Goal: Task Accomplishment & Management: Manage account settings

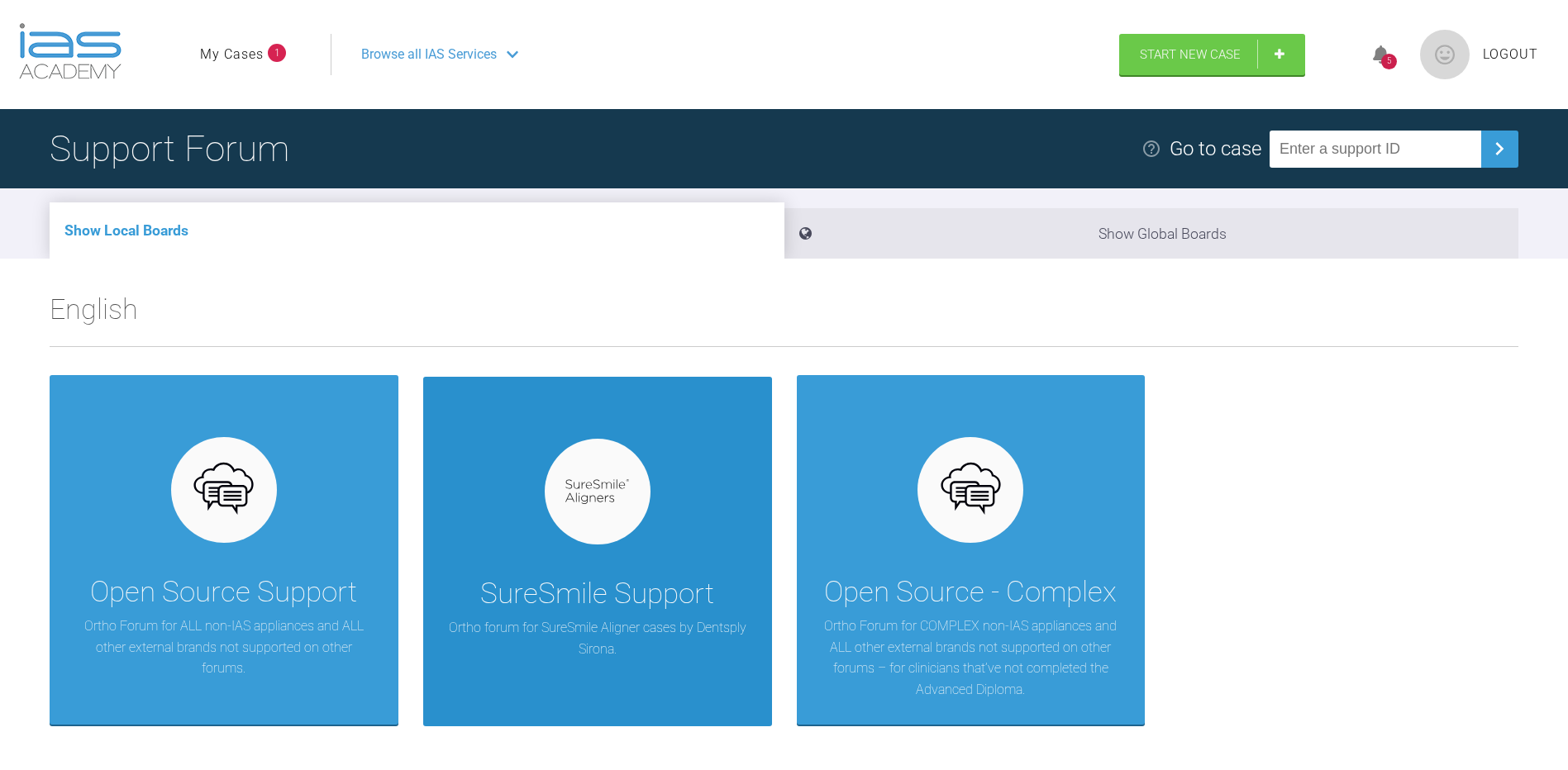
click at [543, 485] on div "SureSmile Support Ortho forum for SureSmile Aligner cases by Dentsply Sirona." at bounding box center [597, 552] width 349 height 351
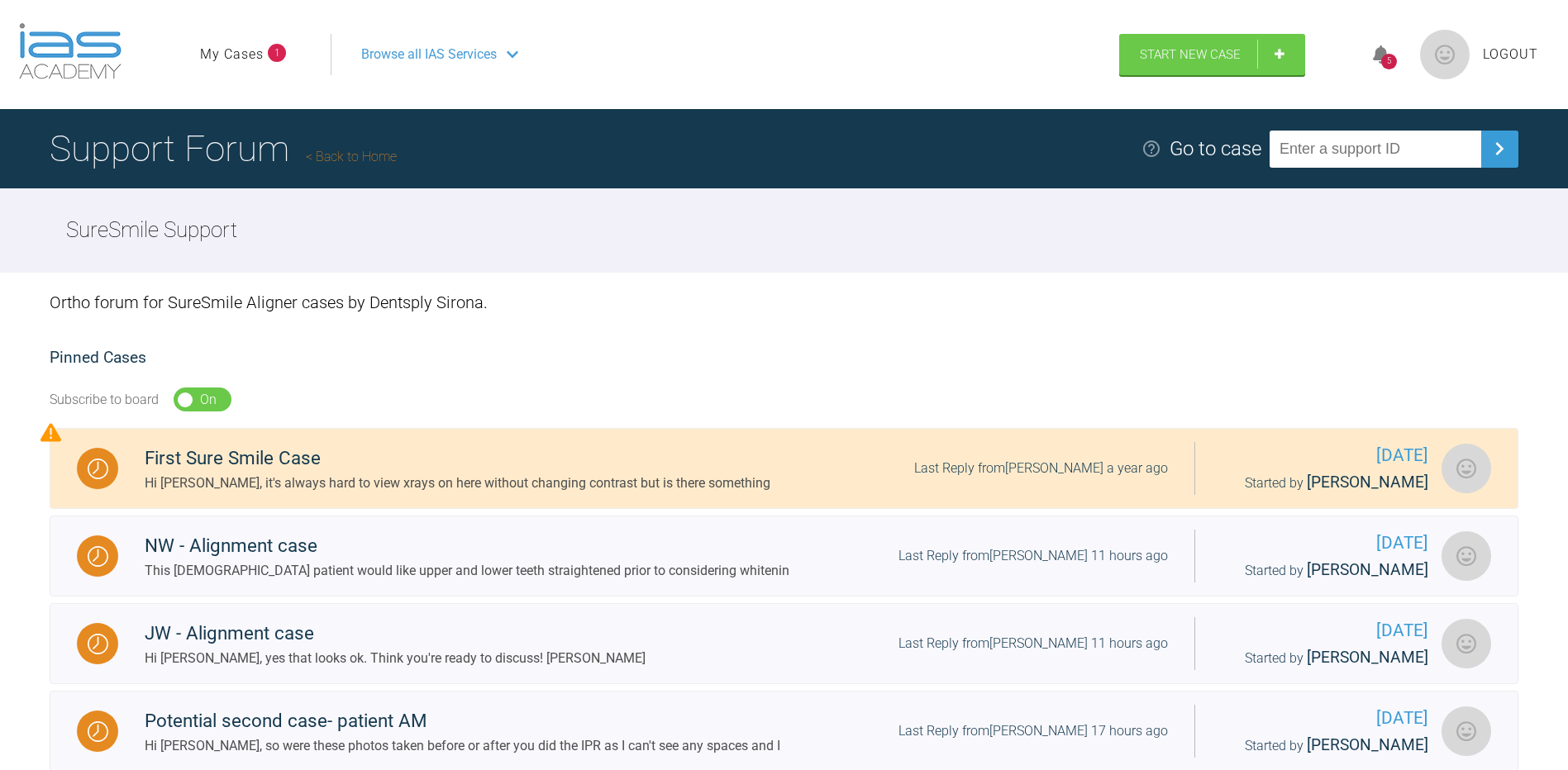
drag, startPoint x: 543, startPoint y: 485, endPoint x: 598, endPoint y: 307, distance: 186.3
click at [598, 307] on div "Ortho forum for SureSmile Aligner cases by Dentsply Sirona." at bounding box center [784, 302] width 1469 height 60
click at [455, 51] on span "Browse all IAS Services" at bounding box center [428, 54] width 135 height 22
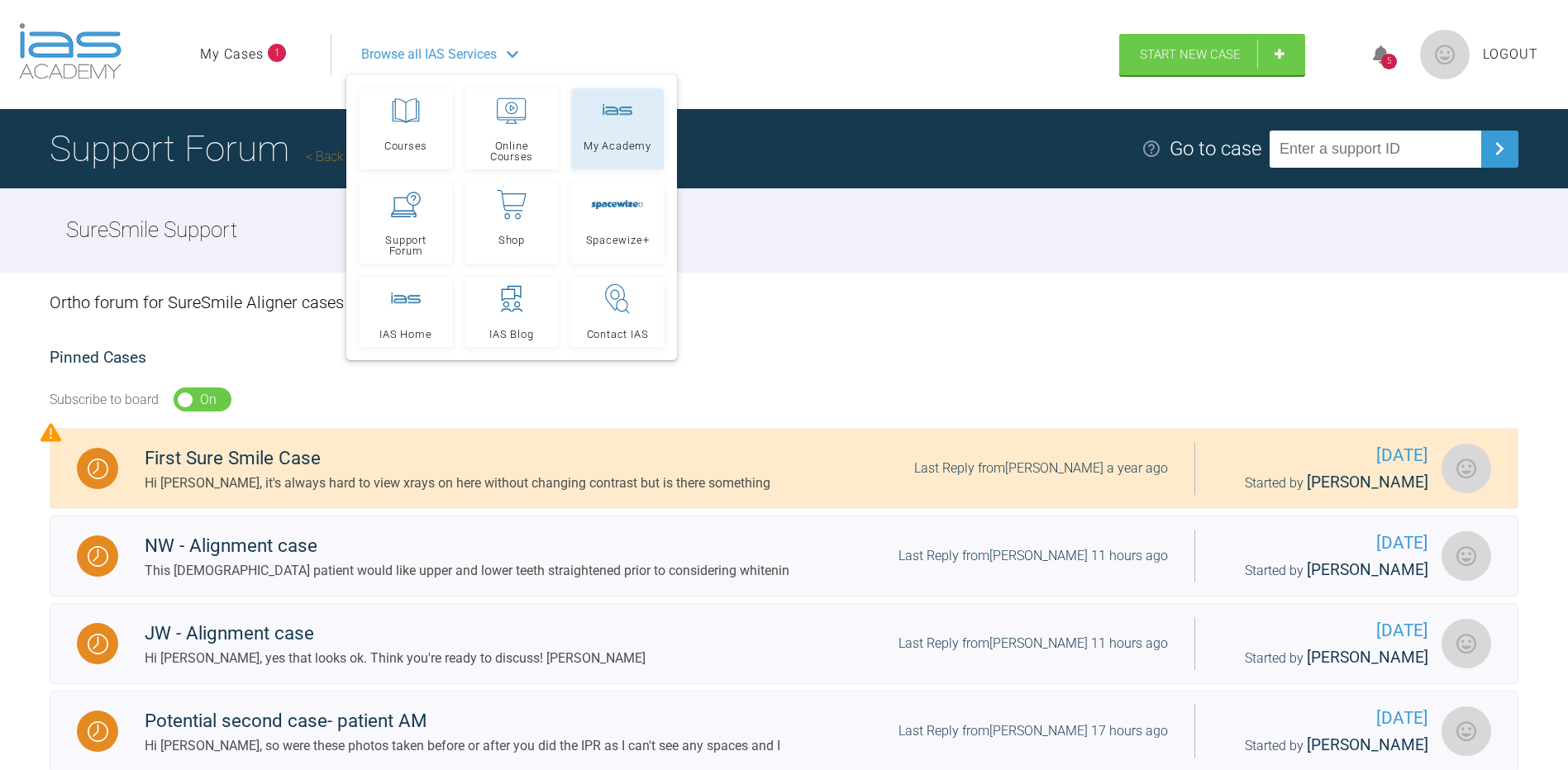
click at [613, 114] on rect at bounding box center [616, 110] width 29 height 12
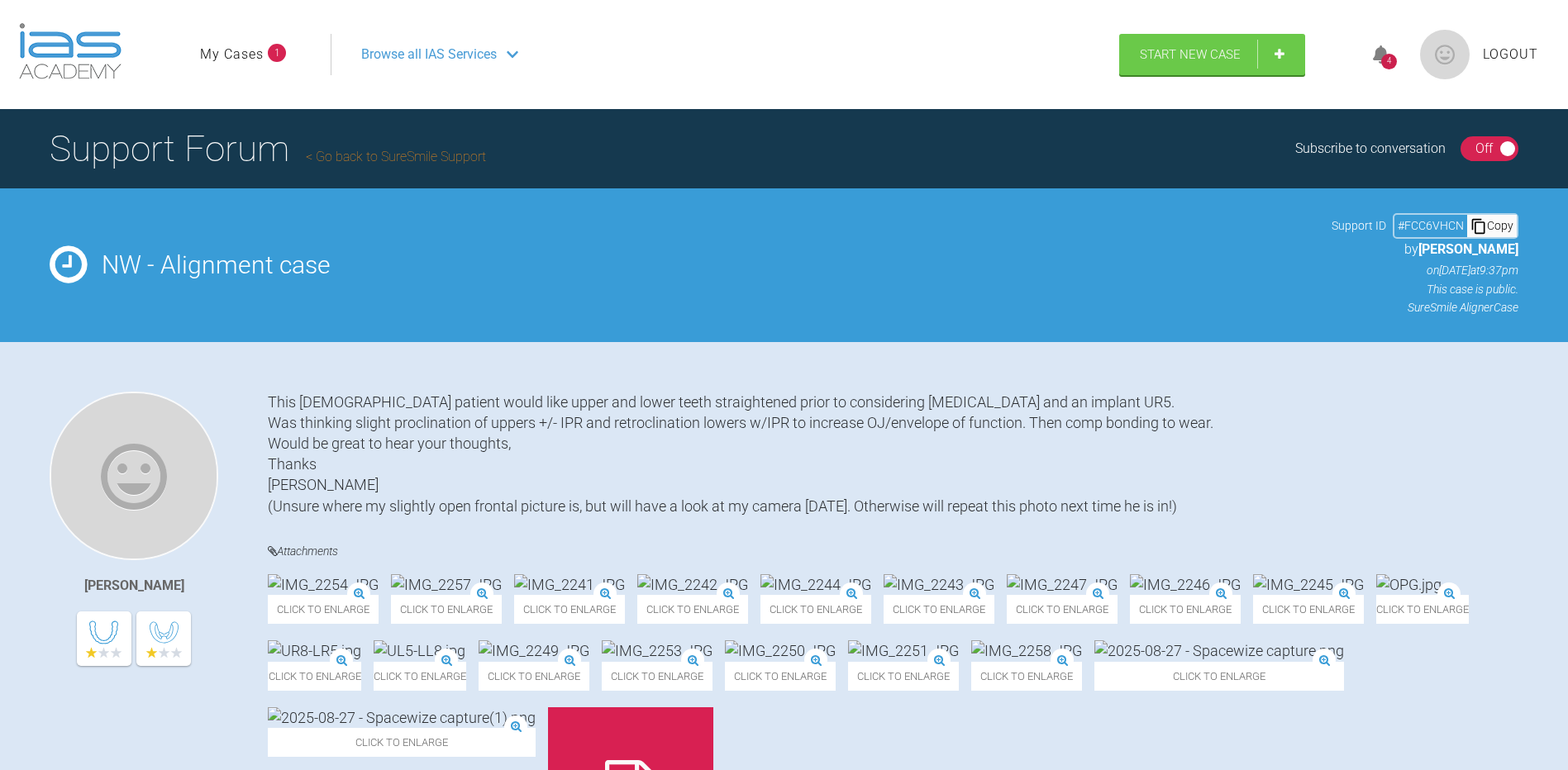
click at [263, 50] on link "My Cases" at bounding box center [232, 54] width 63 height 22
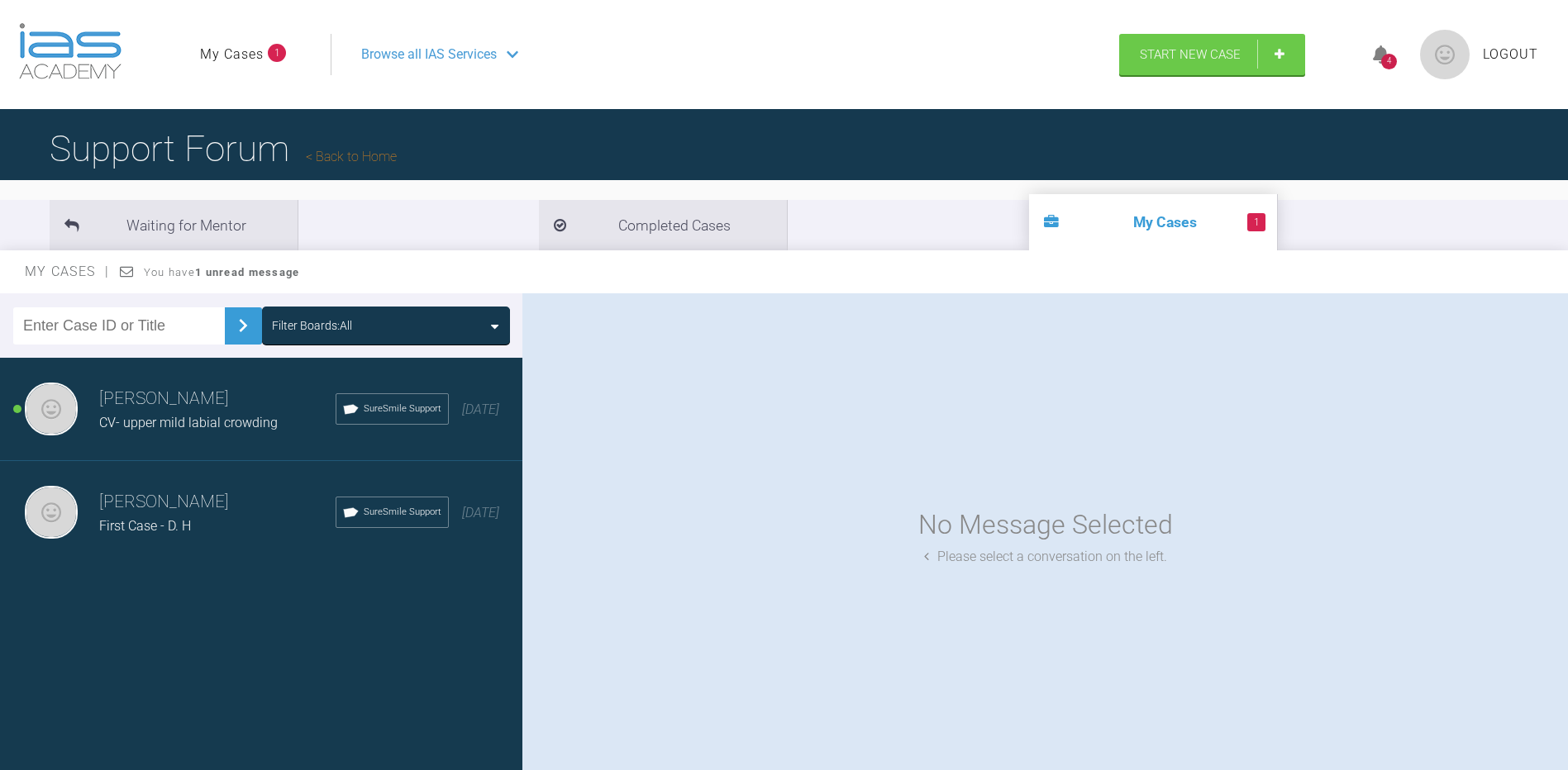
click at [169, 396] on h3 "[PERSON_NAME]" at bounding box center [217, 399] width 236 height 28
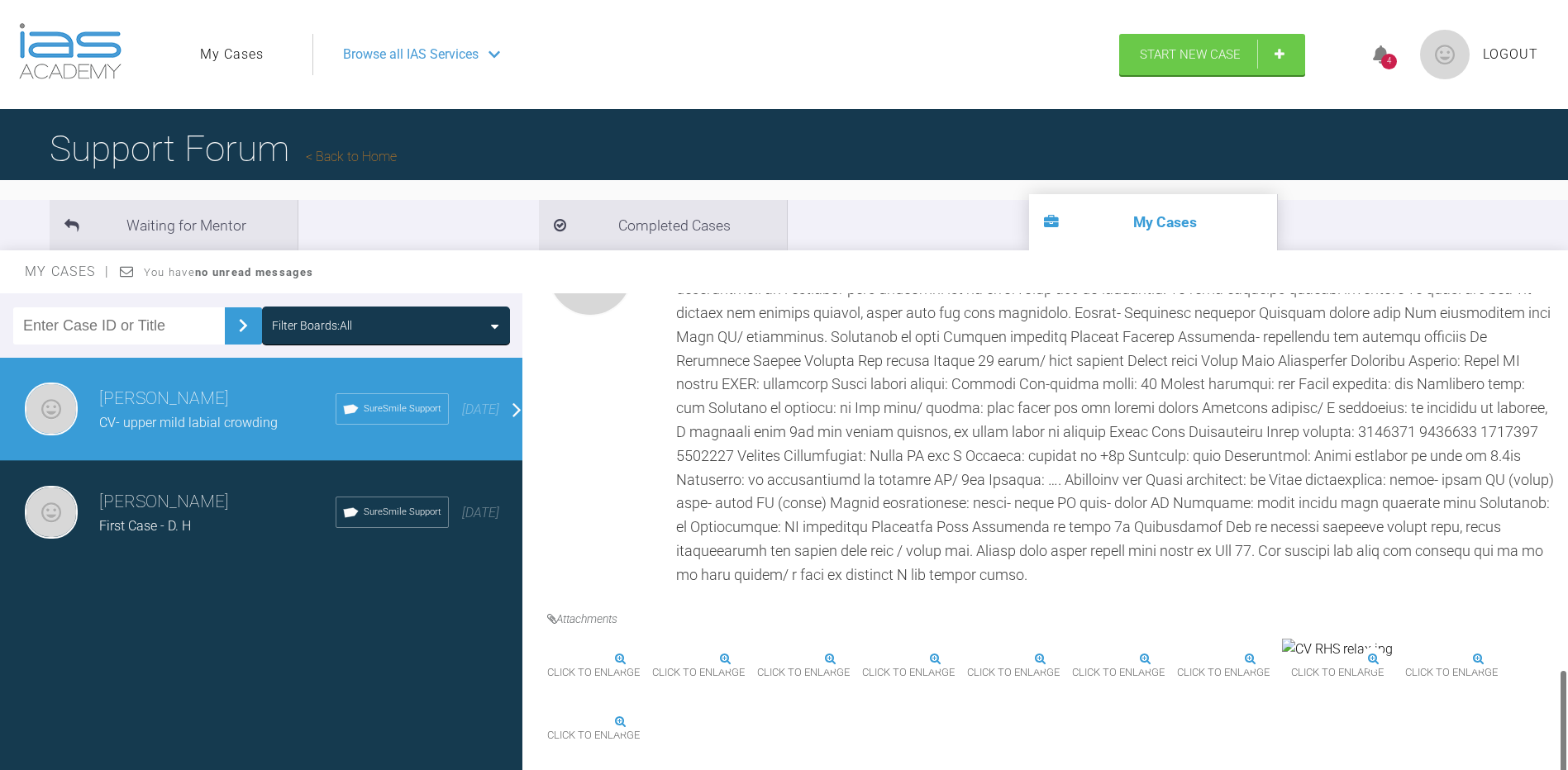
click at [931, 334] on div at bounding box center [1115, 409] width 879 height 357
click at [932, 358] on div at bounding box center [1115, 409] width 879 height 357
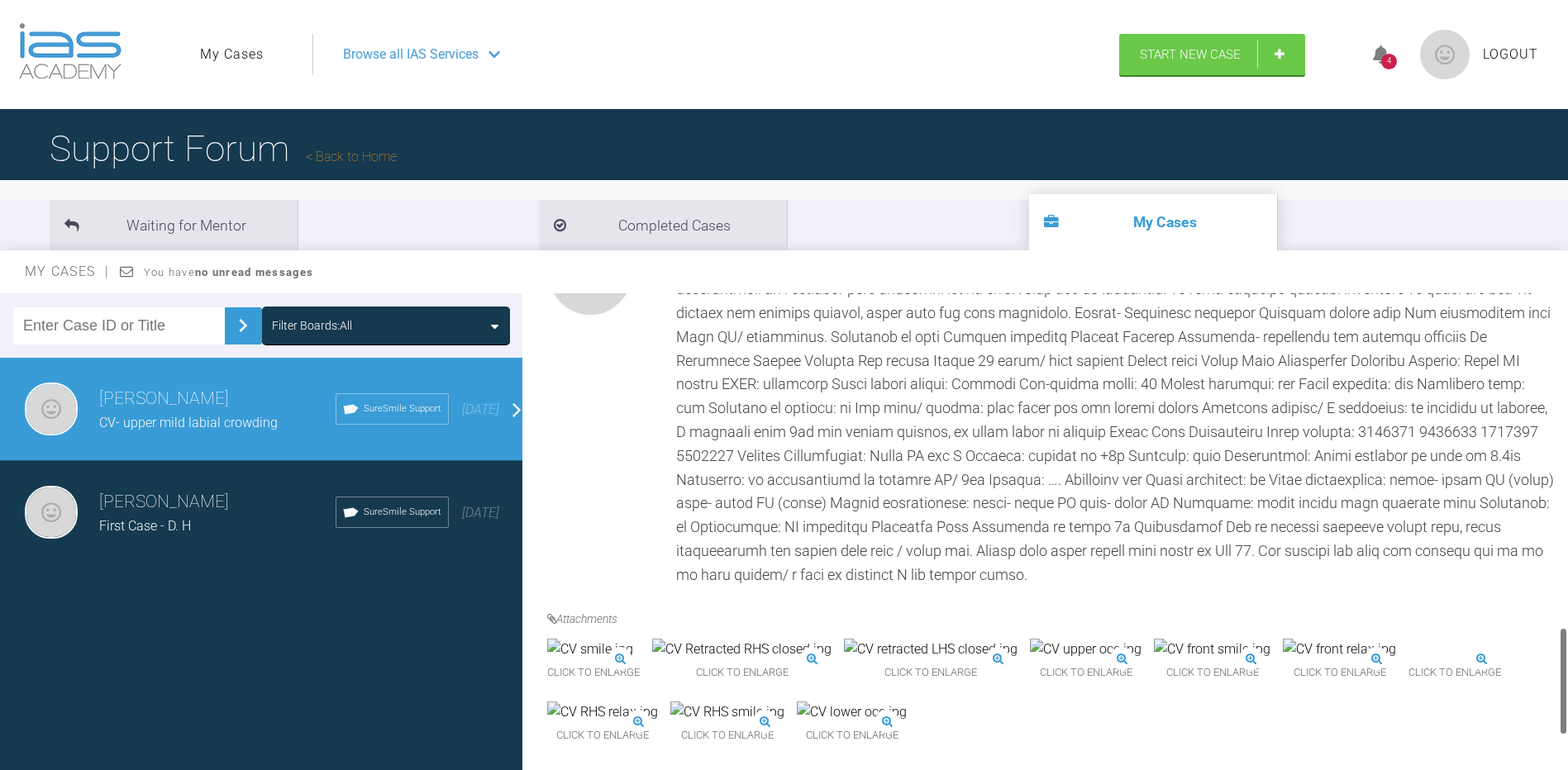
click at [851, 396] on div at bounding box center [1115, 409] width 879 height 357
click at [848, 424] on div at bounding box center [1115, 409] width 879 height 357
click at [1103, 588] on div at bounding box center [1115, 409] width 879 height 357
click at [924, 464] on div at bounding box center [1115, 409] width 879 height 357
